Goal: Transaction & Acquisition: Purchase product/service

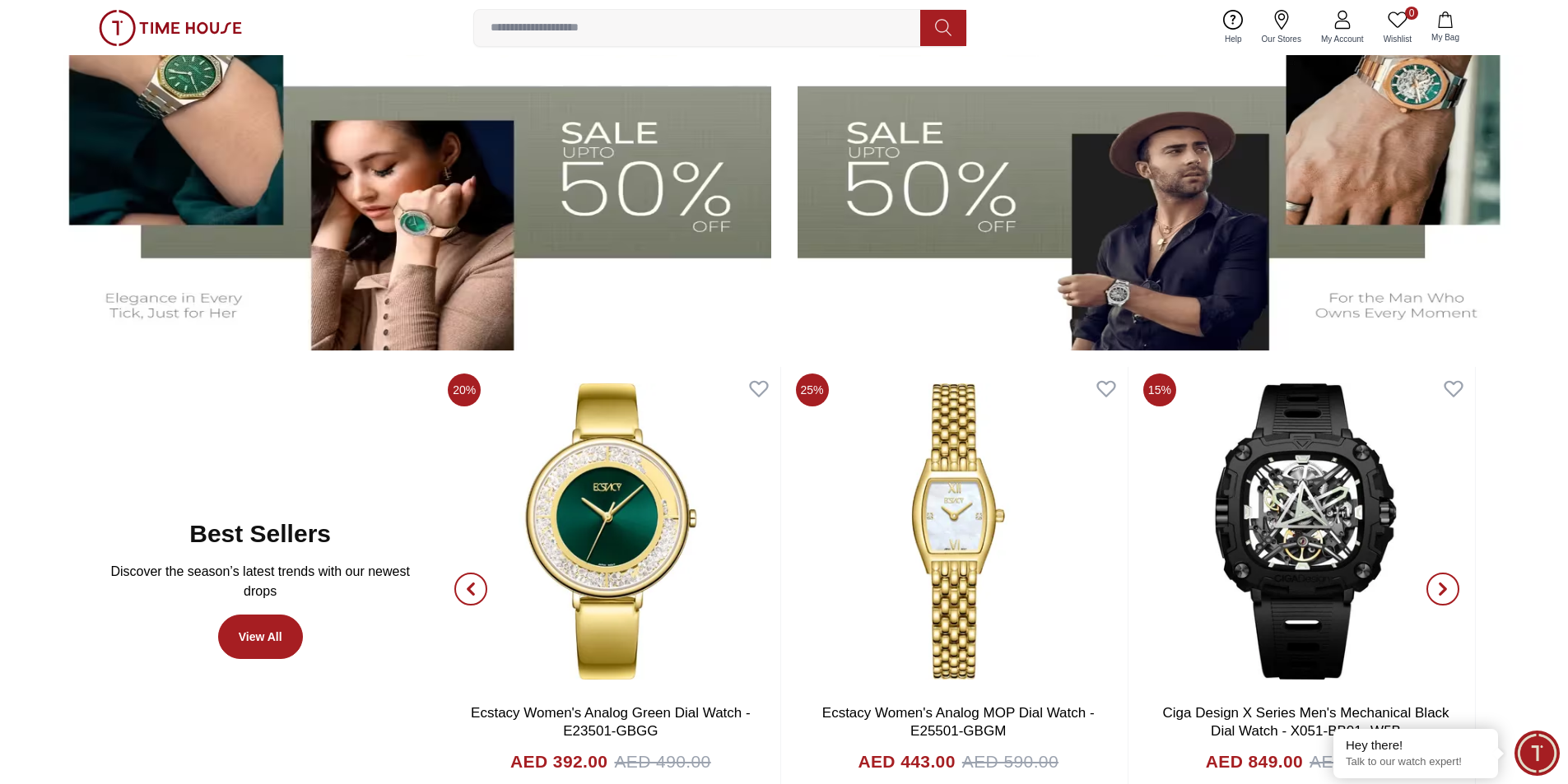
scroll to position [823, 0]
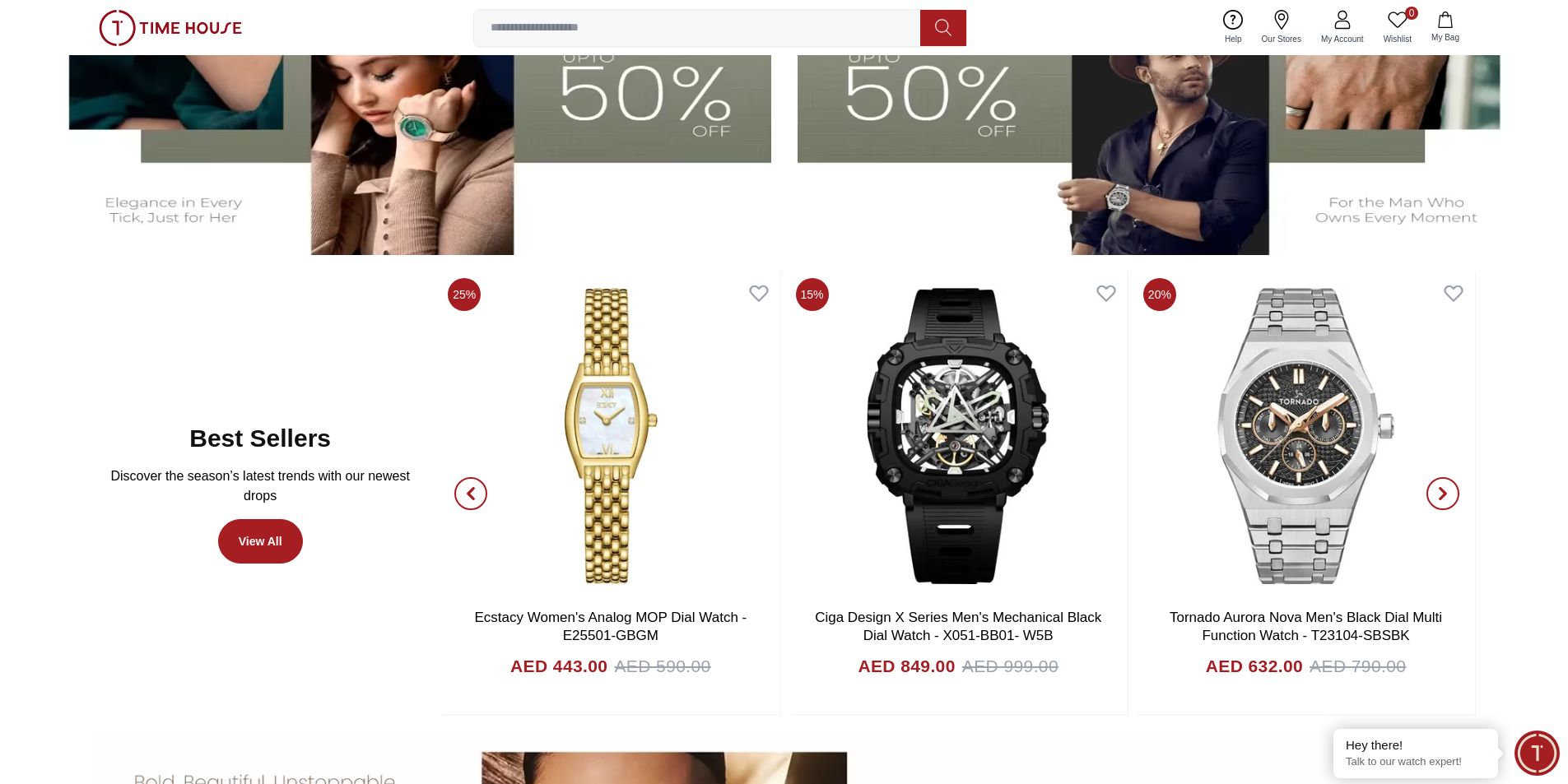
click at [694, 475] on span "button" at bounding box center [1442, 494] width 33 height 33
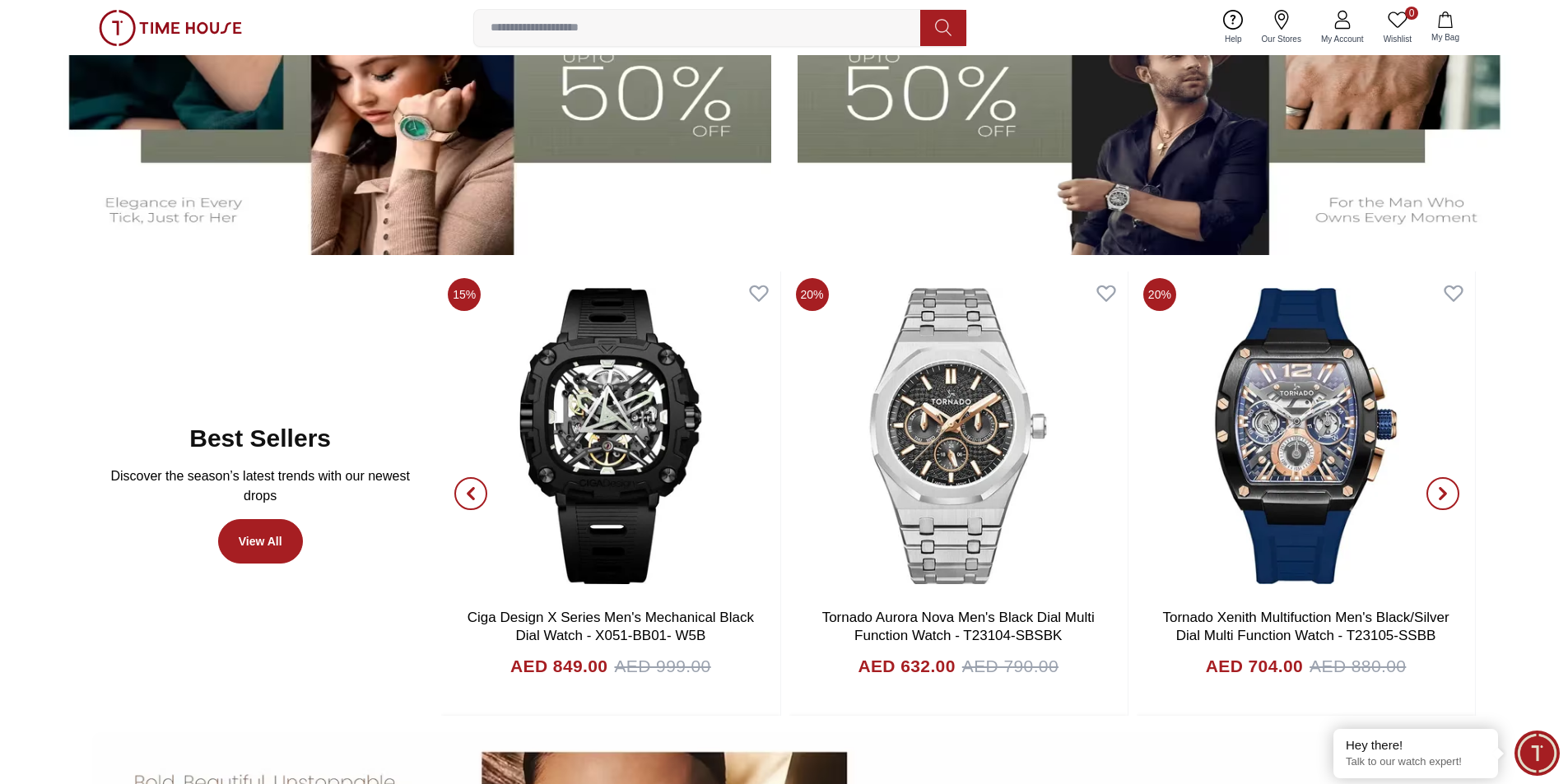
click at [694, 475] on span "button" at bounding box center [1442, 494] width 33 height 33
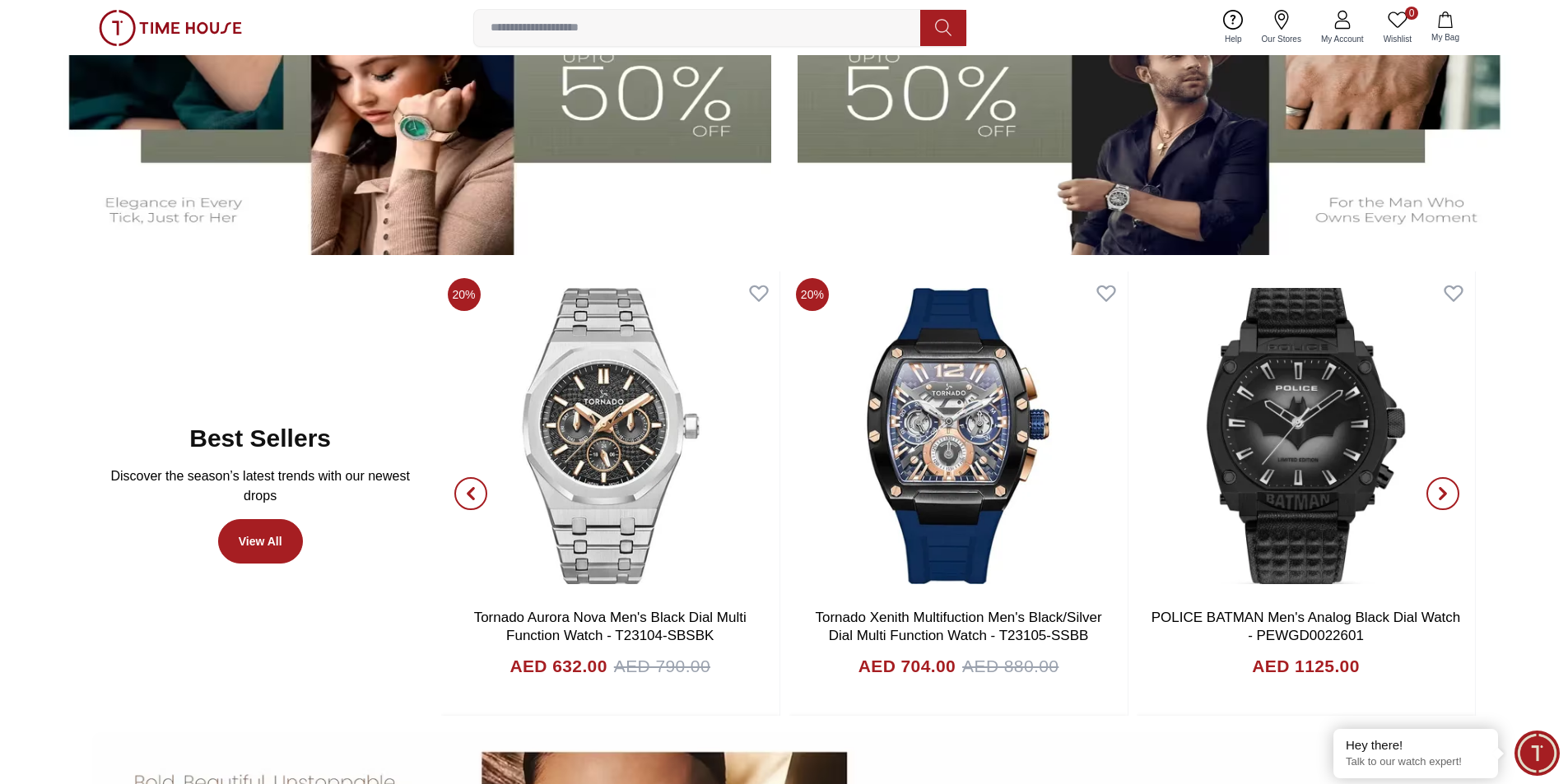
click at [694, 475] on span "button" at bounding box center [1442, 494] width 33 height 33
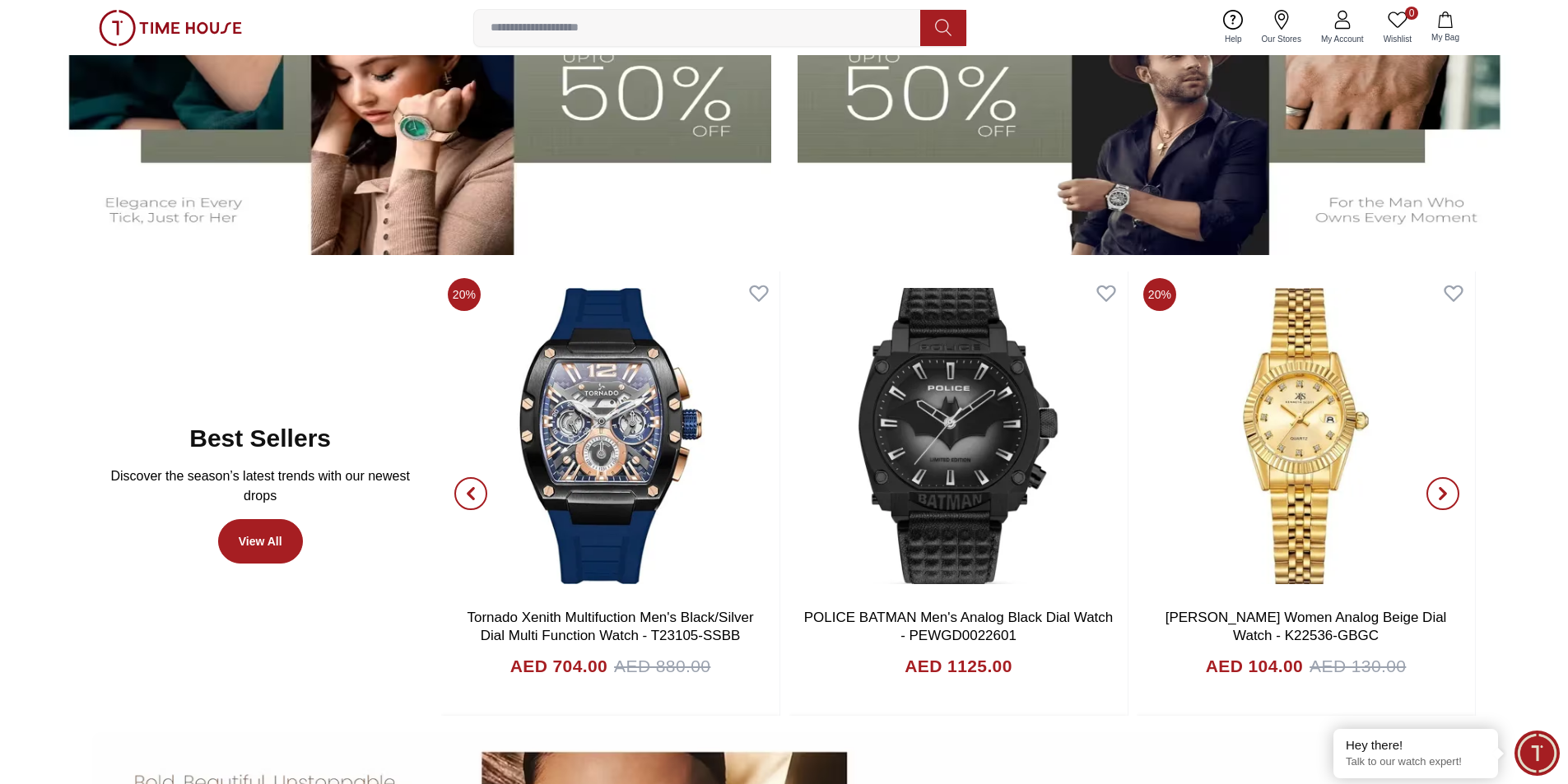
click at [694, 475] on span "button" at bounding box center [1442, 494] width 33 height 33
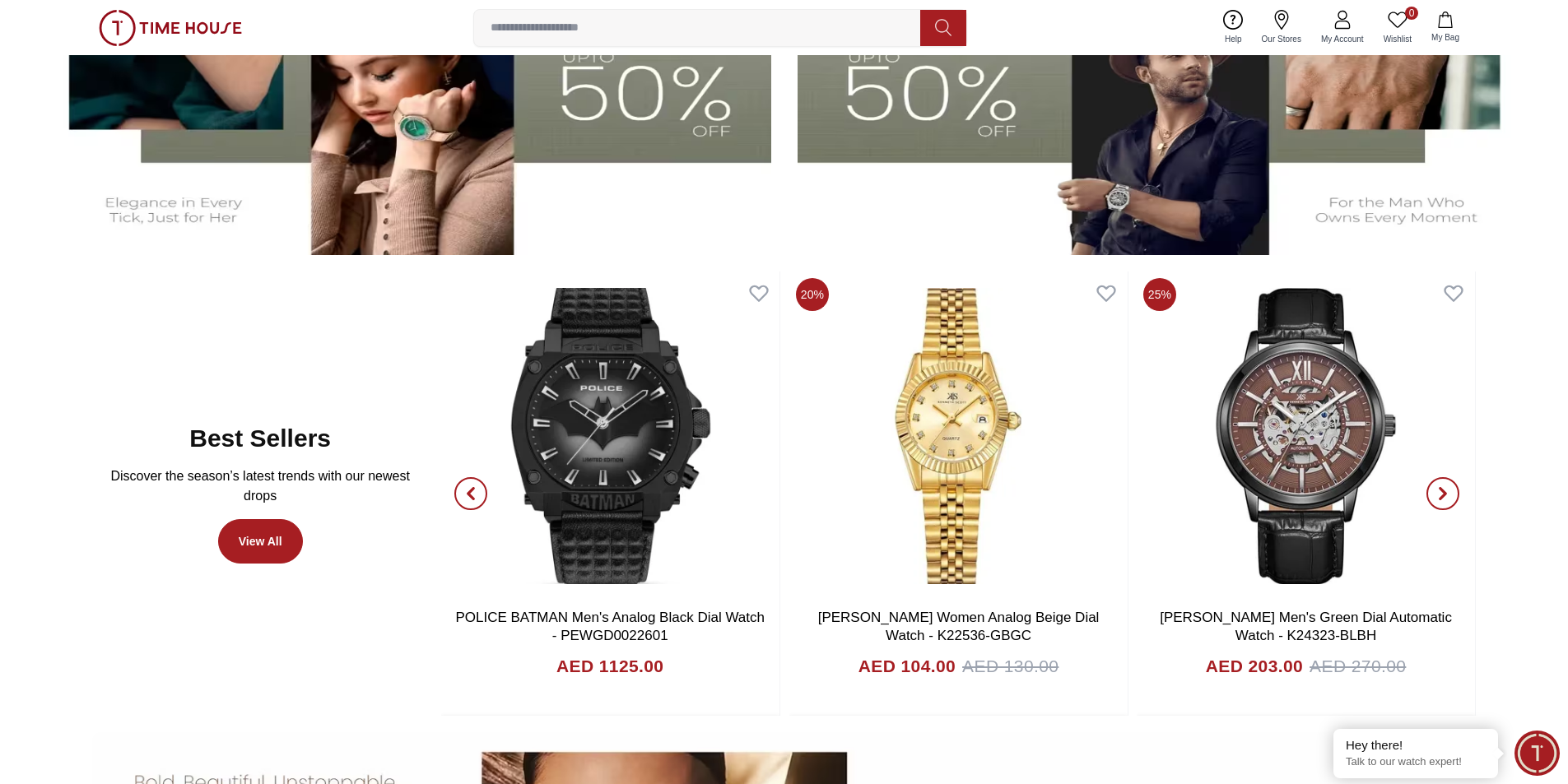
click at [694, 475] on span "button" at bounding box center [1442, 494] width 33 height 33
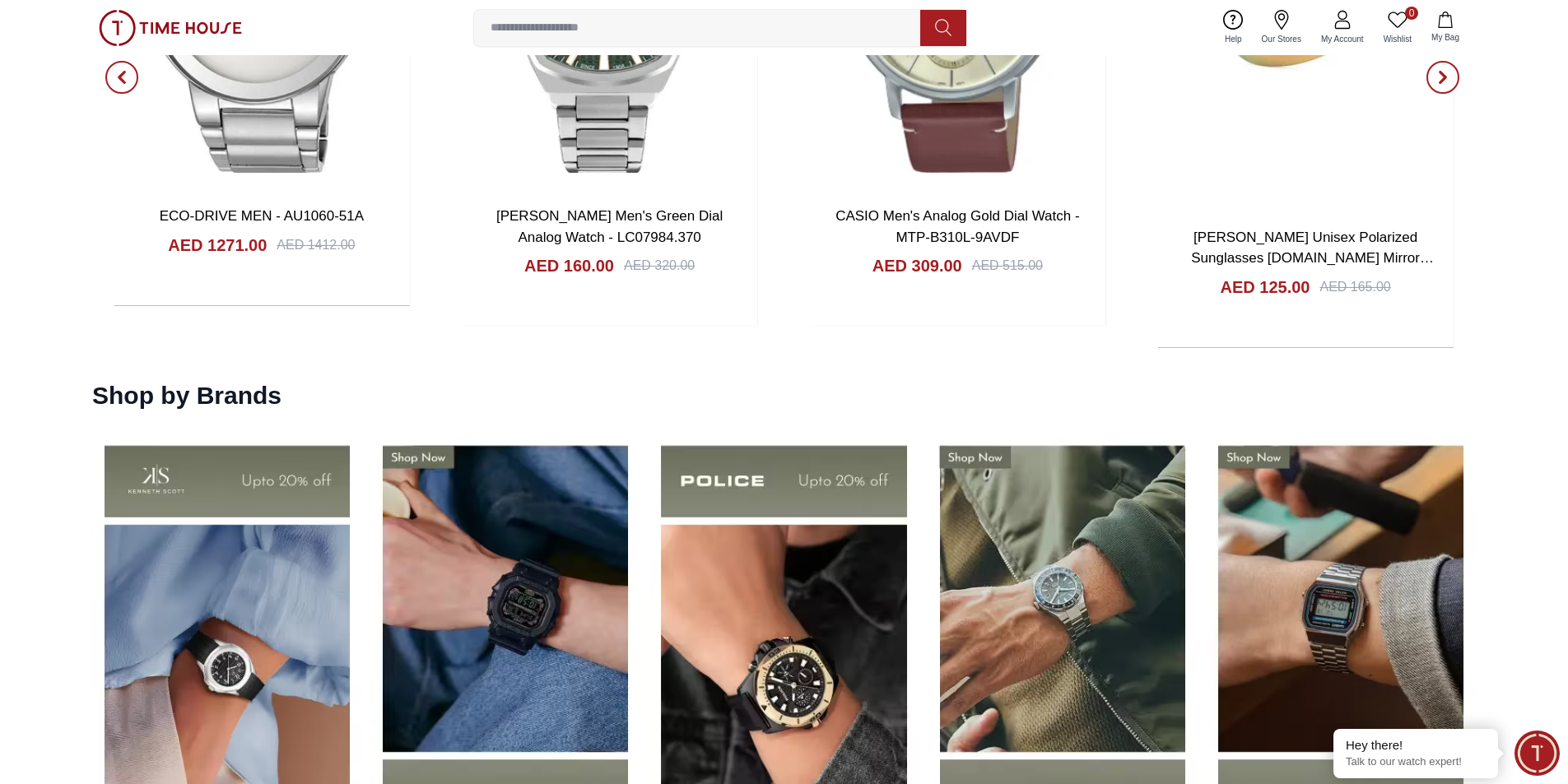
scroll to position [2633, 0]
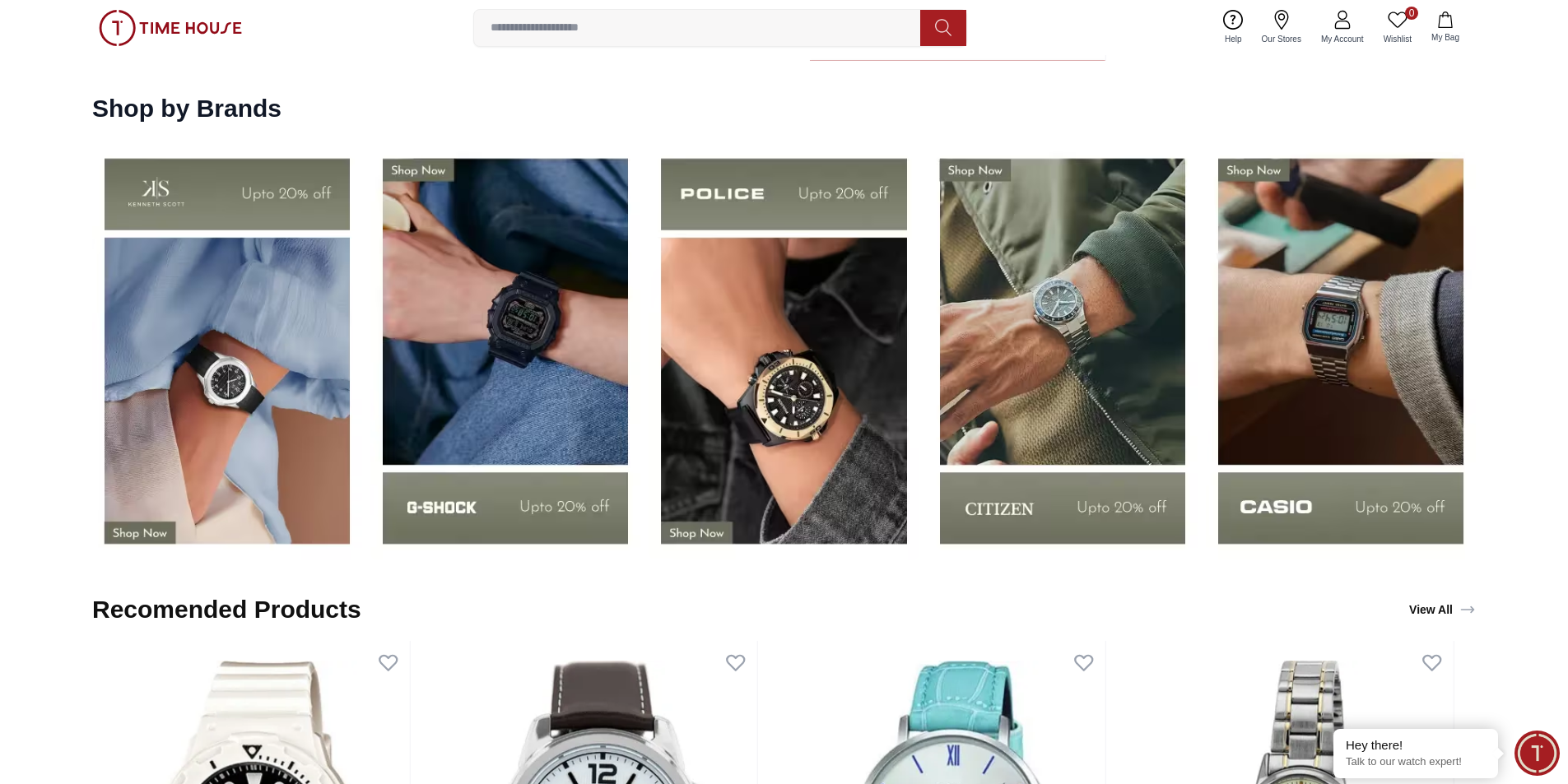
click at [694, 475] on img at bounding box center [1063, 351] width 270 height 422
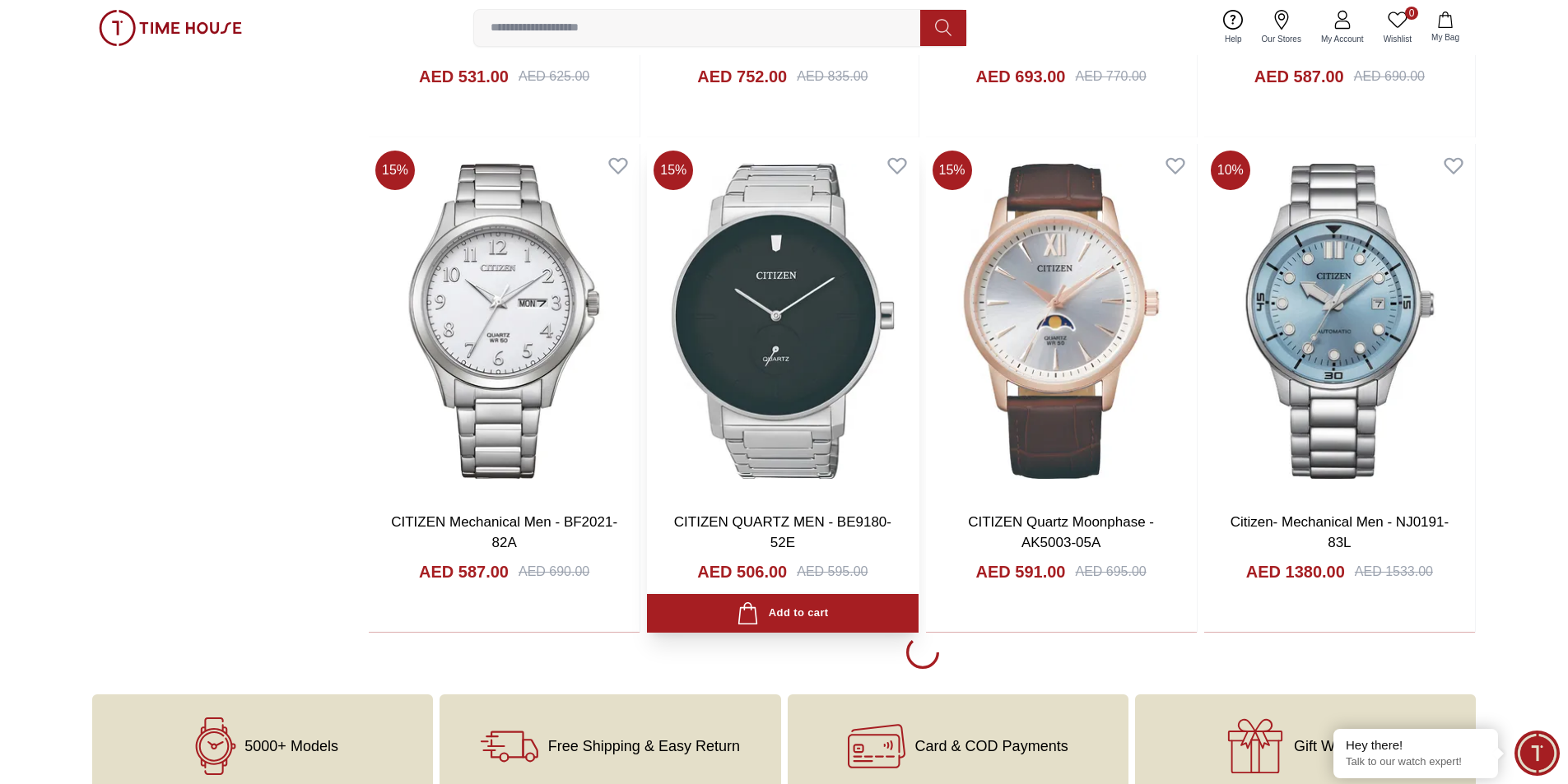
scroll to position [3045, 0]
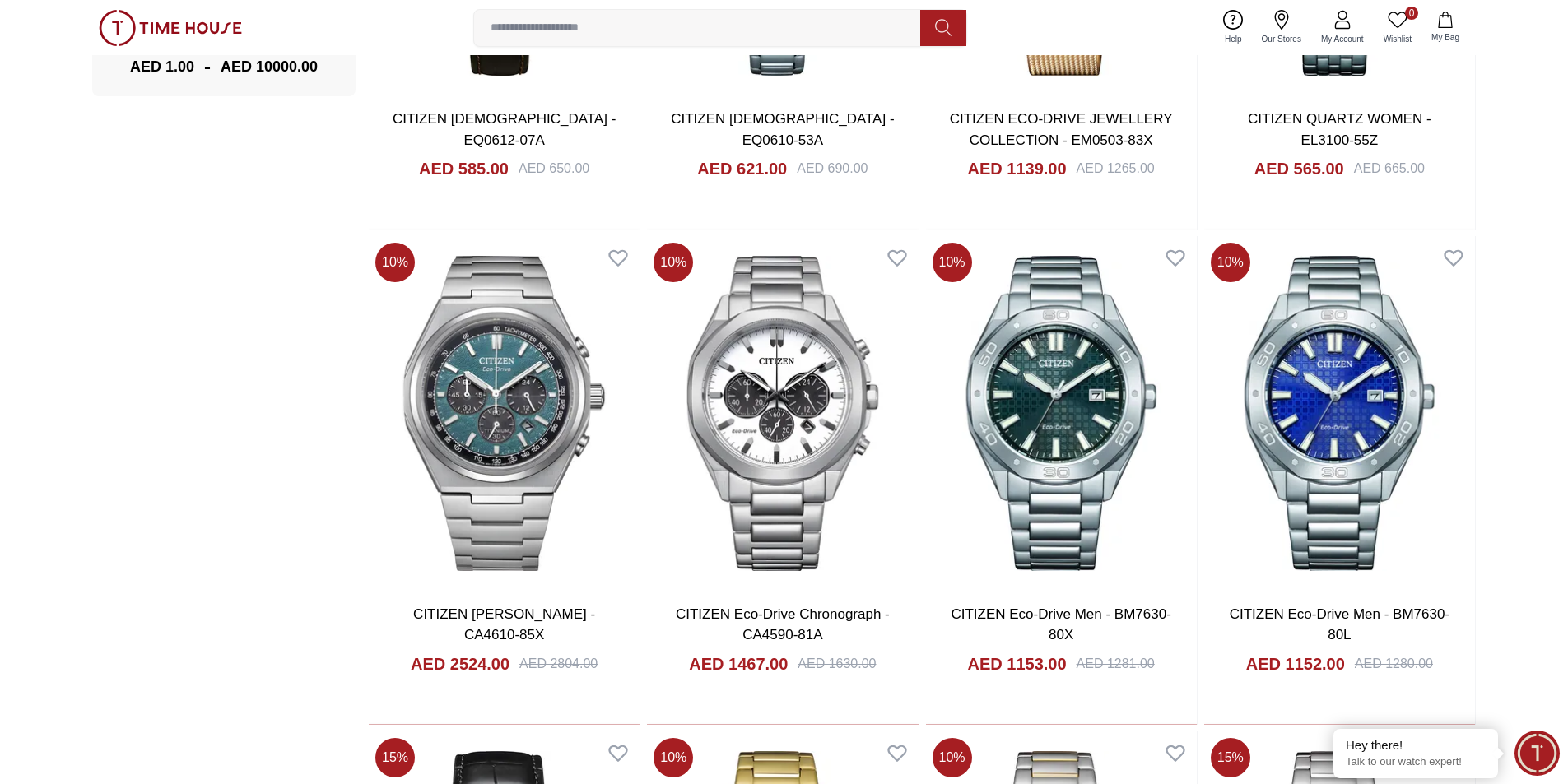
scroll to position [1481, 0]
